Goal: Transaction & Acquisition: Download file/media

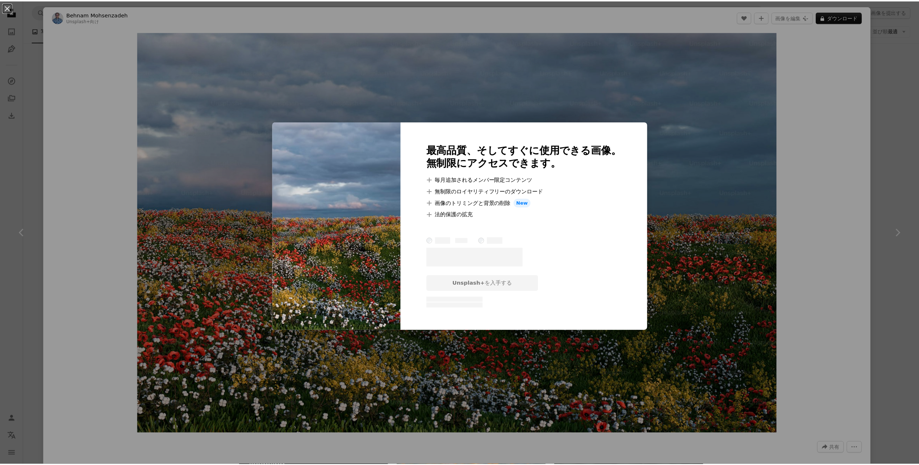
scroll to position [1459, 0]
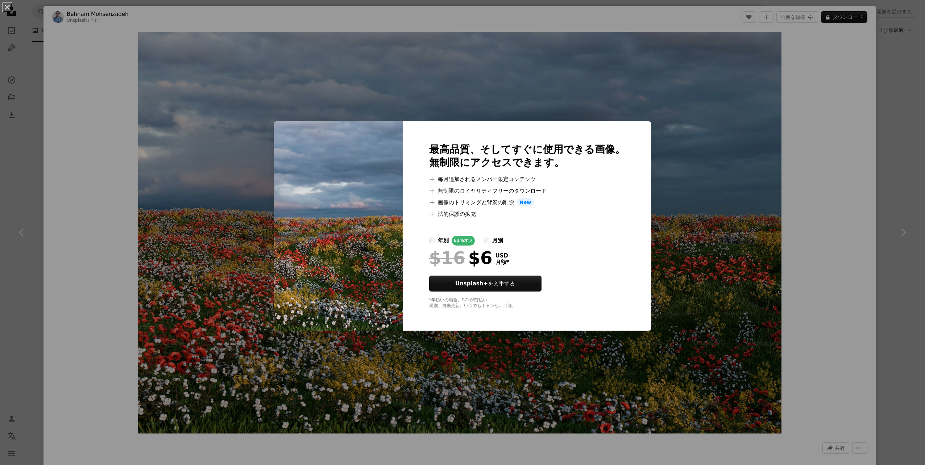
click at [902, 140] on div "An X shape 最高品質、そしてすぐに使用できる画像。 無制限にアクセスできます。 A plus sign 毎月追加されるメンバー限定コンテンツ A p…" at bounding box center [462, 232] width 925 height 465
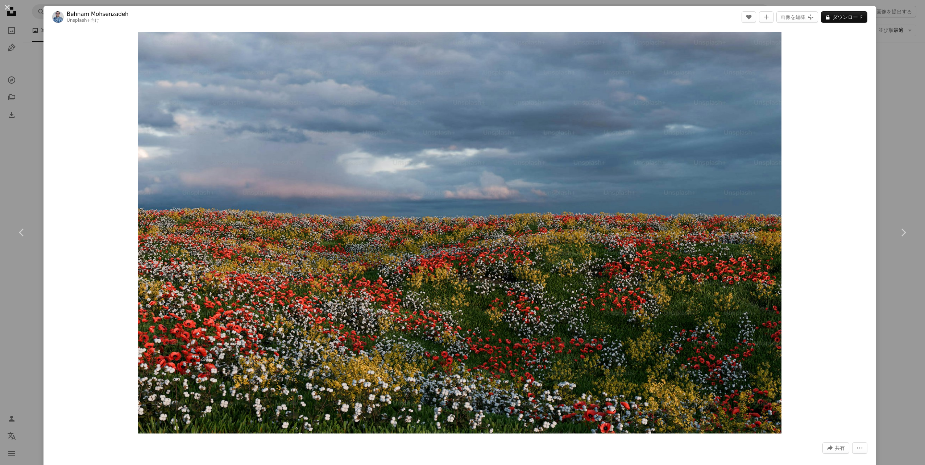
click at [902, 140] on div "An X shape Chevron left Chevron right Behnam Mohsenzadeh Unsplash+ 向け A heart A…" at bounding box center [462, 232] width 925 height 465
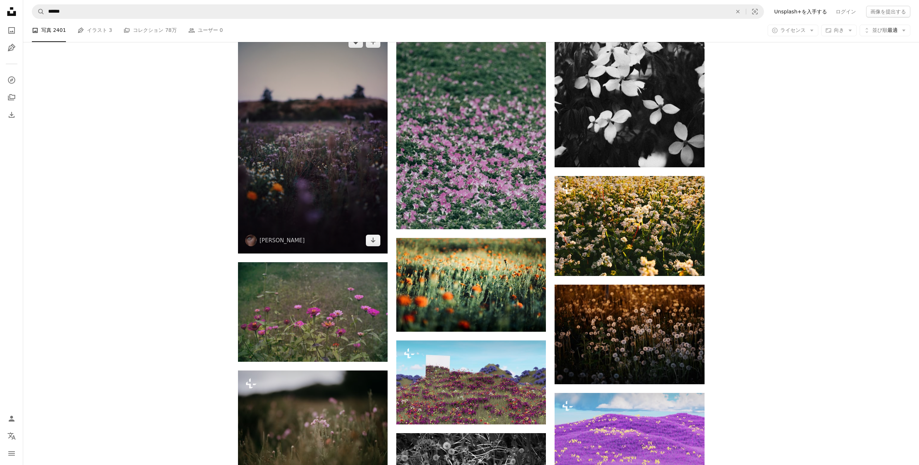
scroll to position [3537, 0]
